Goal: Task Accomplishment & Management: Complete application form

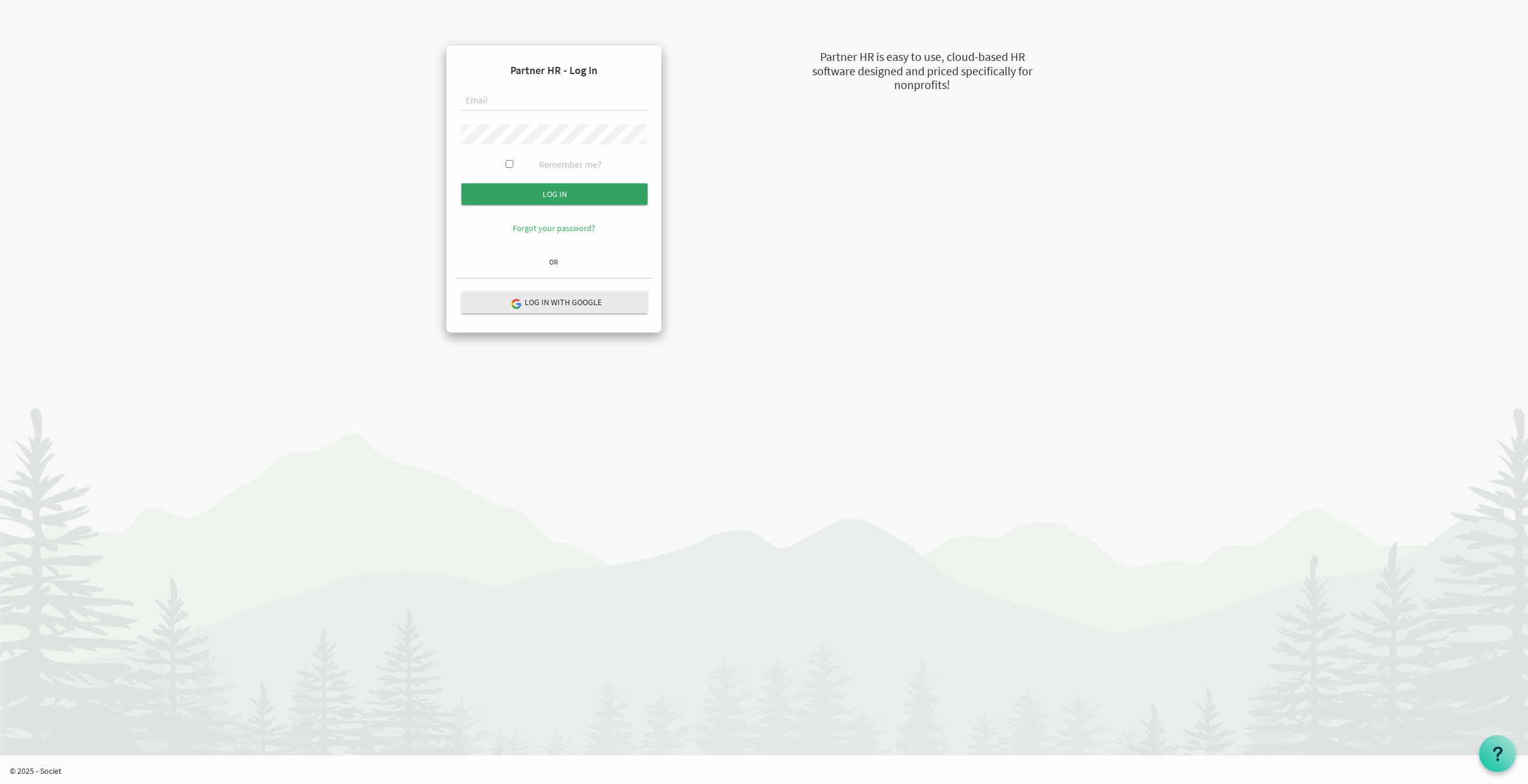
type input "sheeba@newcircles.ca"
click at [586, 191] on input "Log in" at bounding box center [554, 194] width 186 height 21
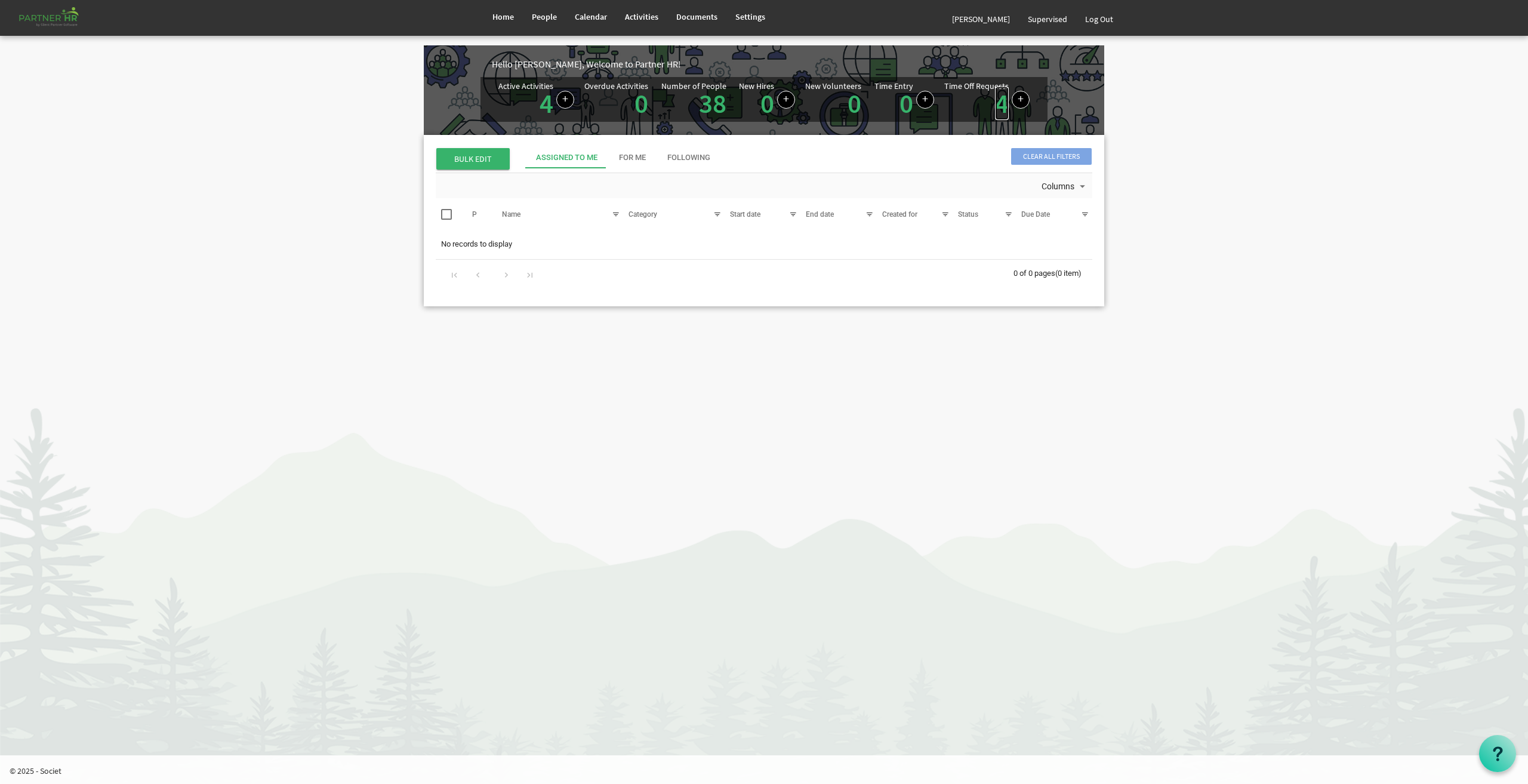
click at [999, 103] on link "4" at bounding box center [1002, 103] width 14 height 33
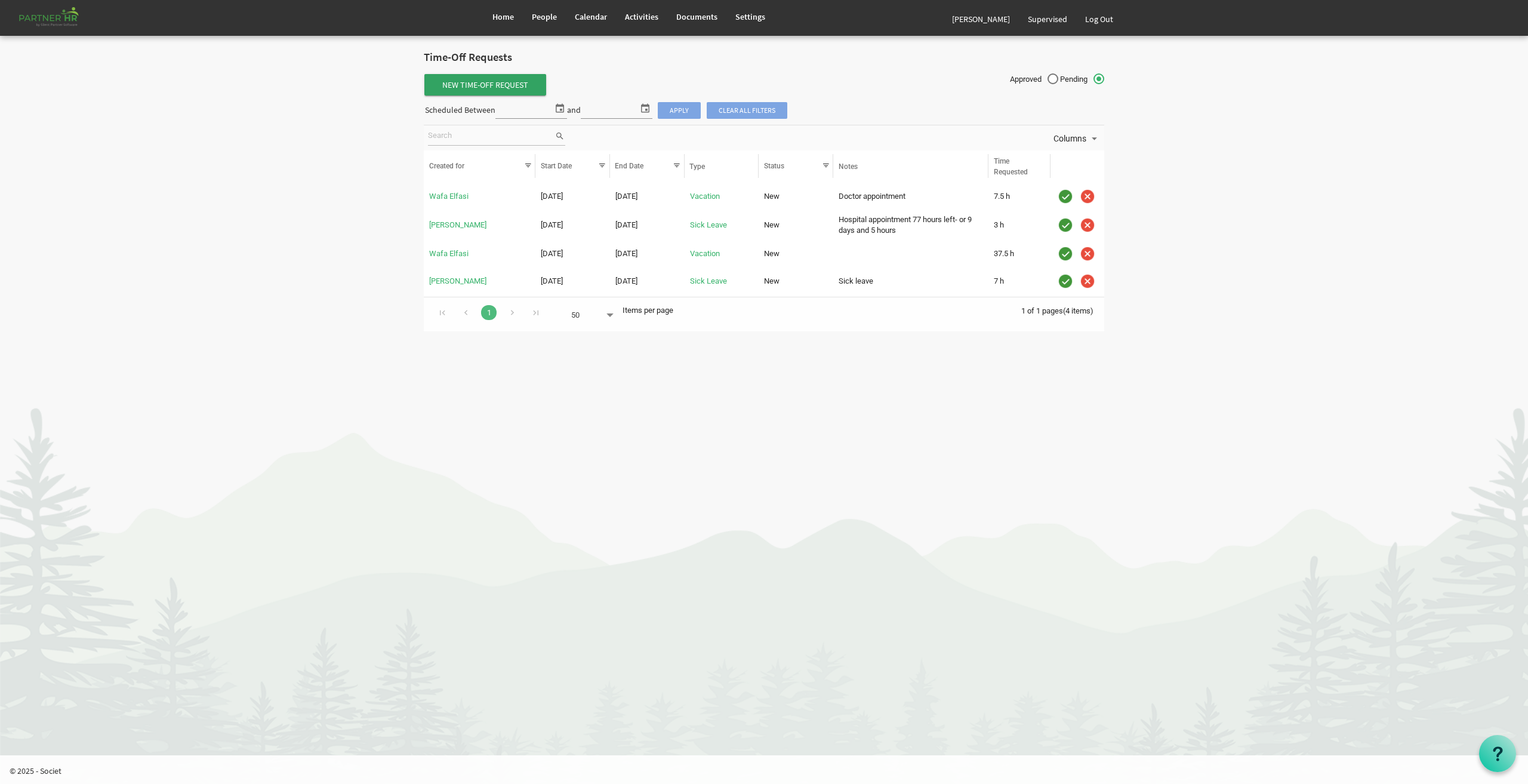
click at [501, 89] on span "New Time-Off Request" at bounding box center [485, 85] width 122 height 21
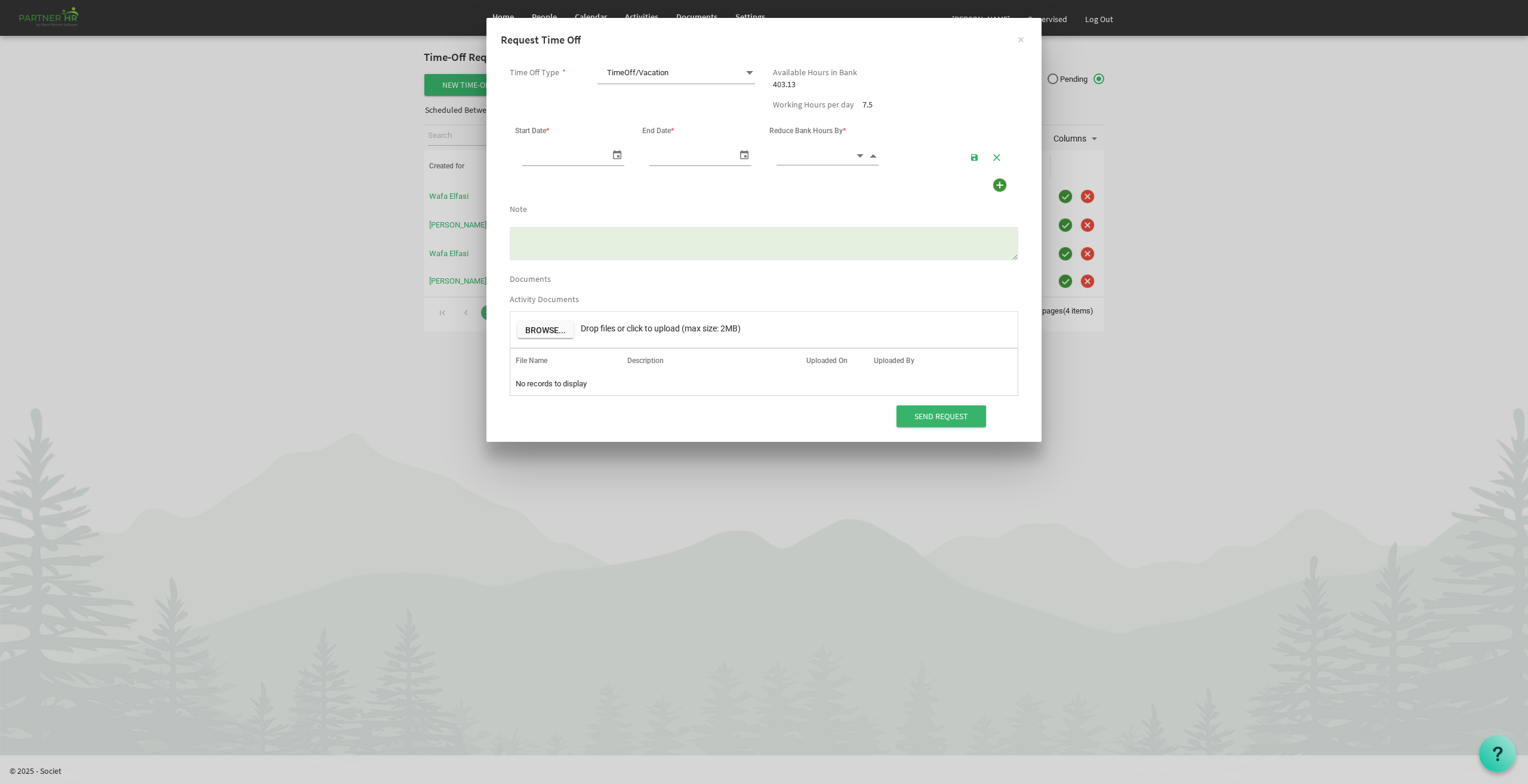
scroll to position [0, 13]
click at [615, 147] on span "select" at bounding box center [617, 154] width 14 height 18
click at [653, 178] on span "next month" at bounding box center [652, 181] width 21 height 21
click at [618, 151] on span "select" at bounding box center [617, 154] width 14 height 18
click at [651, 181] on span "next month" at bounding box center [652, 181] width 21 height 21
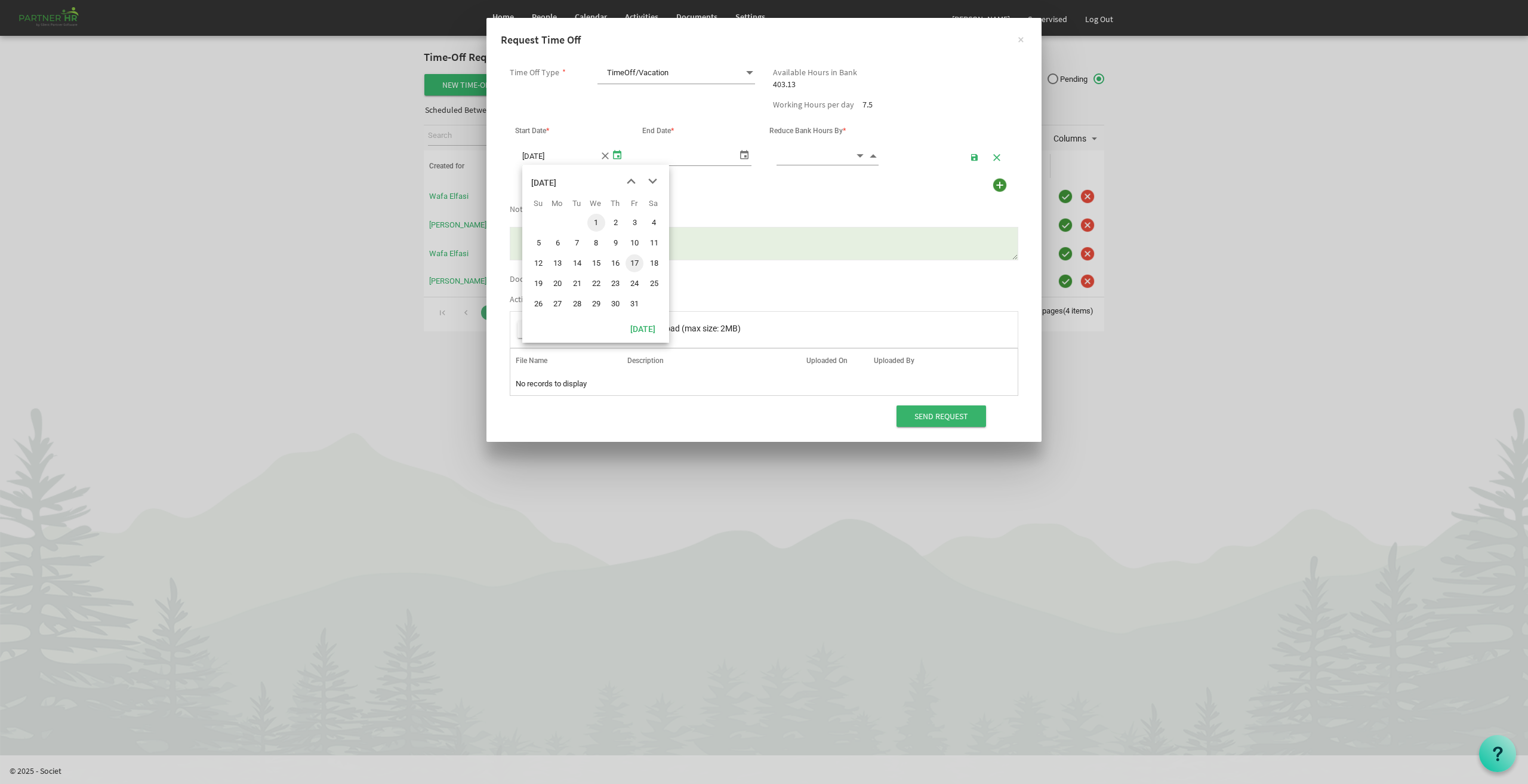
click at [599, 223] on span "1" at bounding box center [596, 223] width 18 height 18
type input "[DATE]"
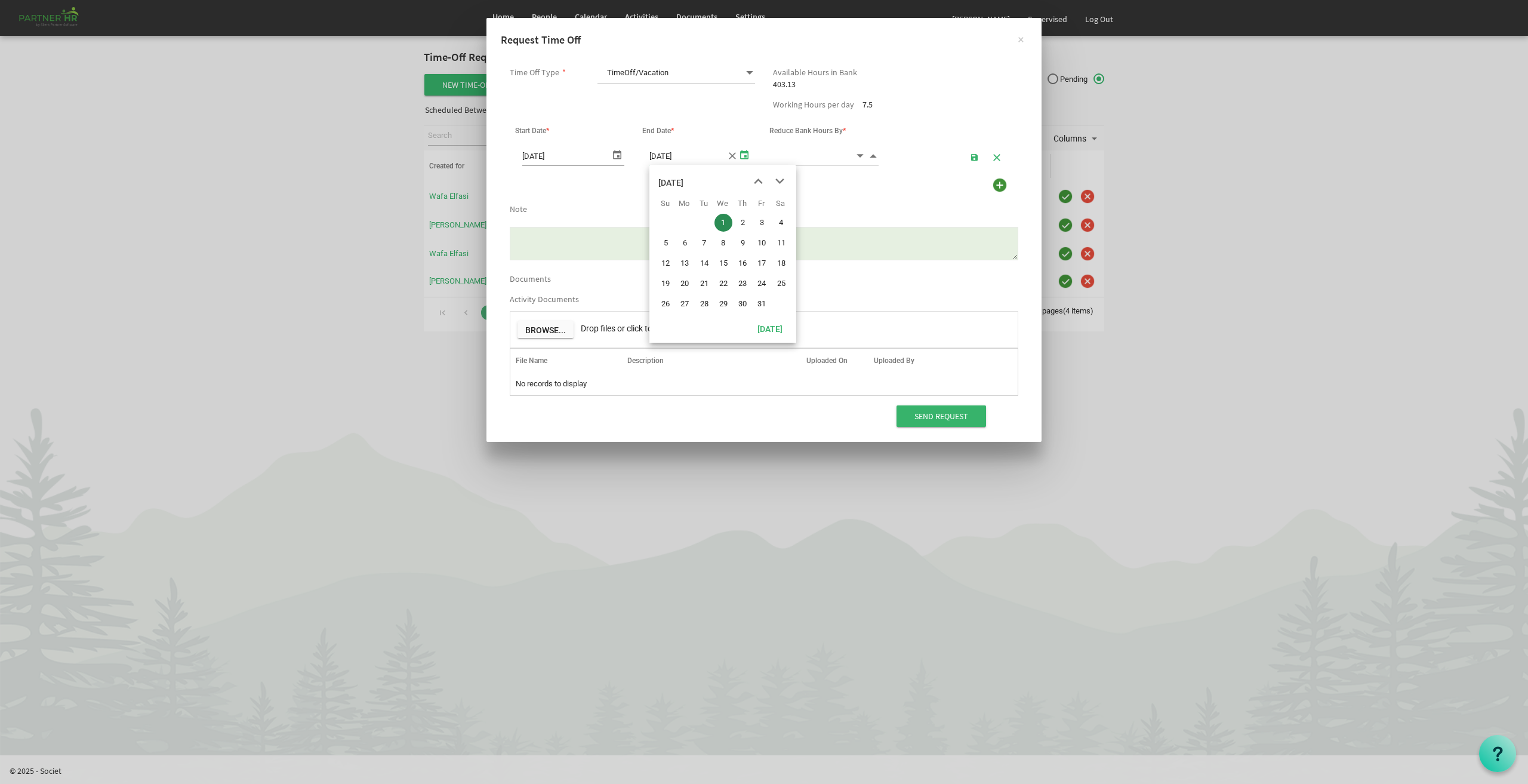
click at [748, 148] on span "select" at bounding box center [744, 154] width 14 height 18
click at [810, 148] on input at bounding box center [815, 156] width 78 height 19
type input "7.5"
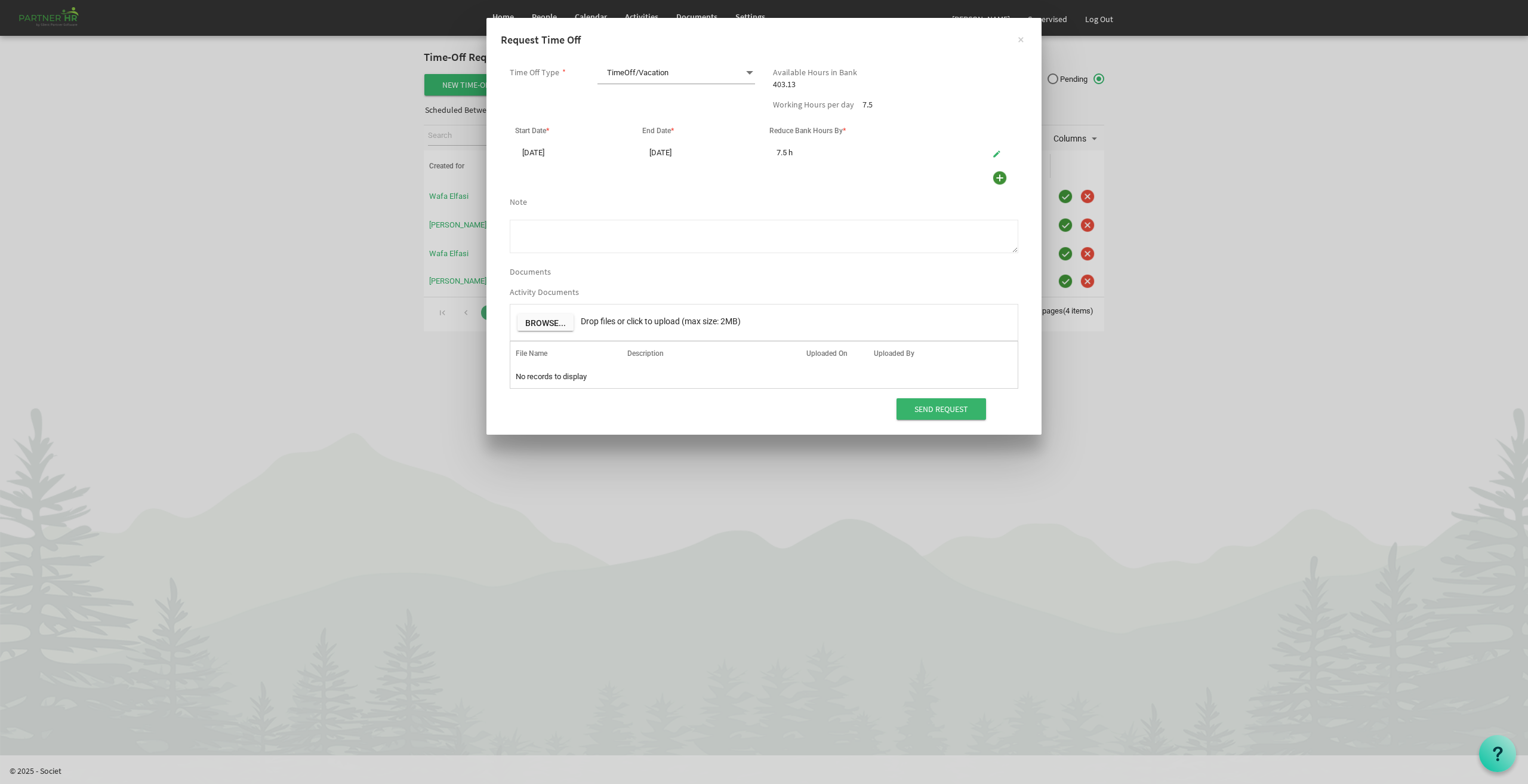
click at [589, 230] on textarea "Note" at bounding box center [764, 236] width 509 height 33
type textarea "F"
click at [586, 230] on textarea "Note" at bounding box center [764, 236] width 509 height 33
type textarea "Daughter's birthday"
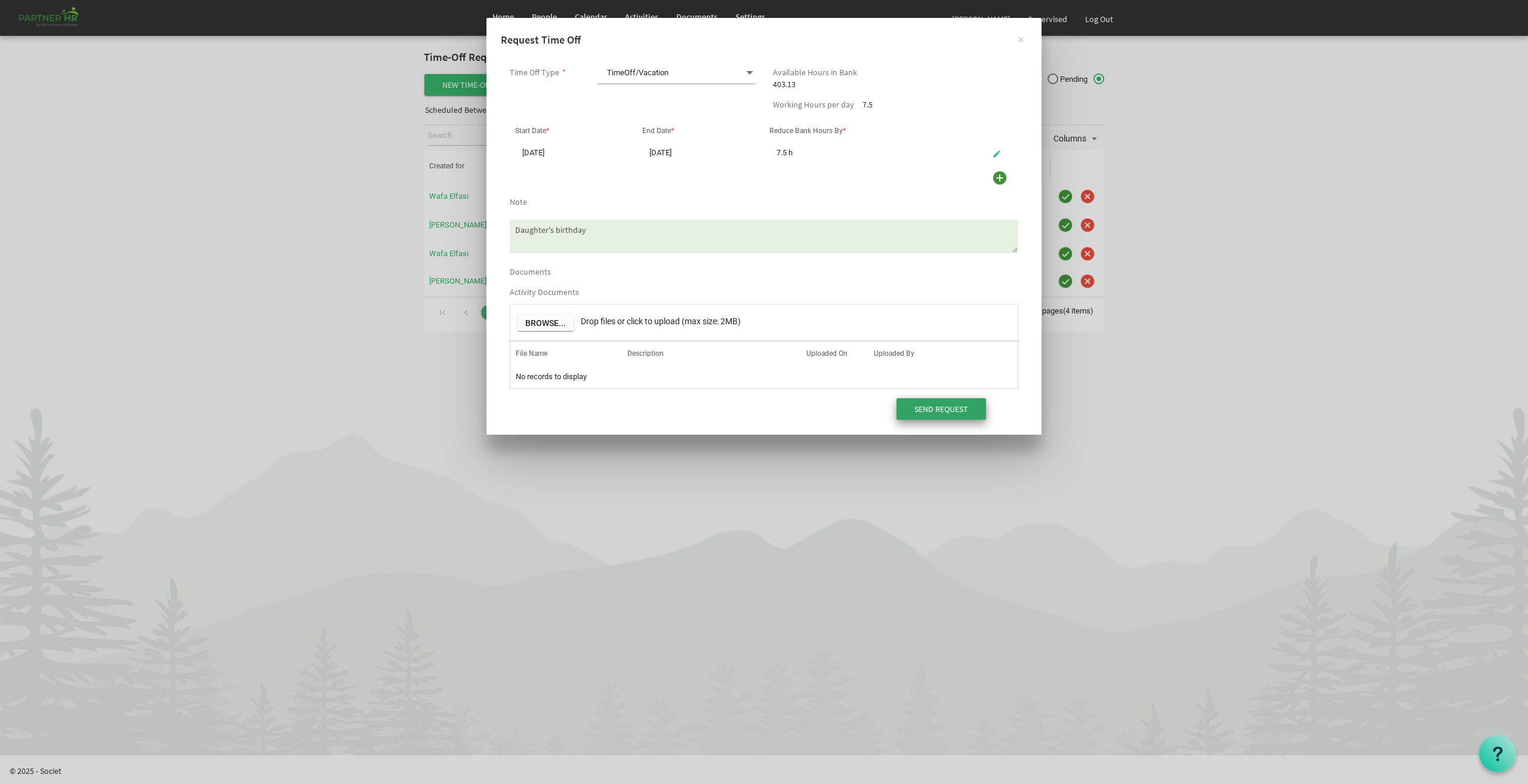
click at [953, 406] on input "Send Request" at bounding box center [941, 409] width 90 height 21
